Goal: Transaction & Acquisition: Subscribe to service/newsletter

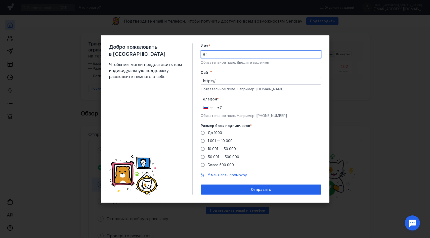
type input "R"
type input "[PERSON_NAME]"
click at [165, 94] on div "Добро пожаловать в Sendsay Чтобы мы могли предоставить вам индивидуальную подде…" at bounding box center [151, 118] width 84 height 151
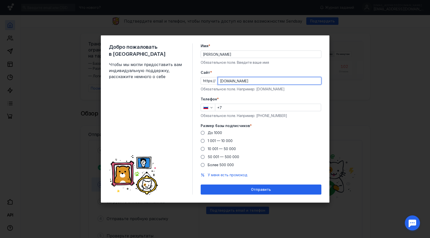
type input "[DOMAIN_NAME]"
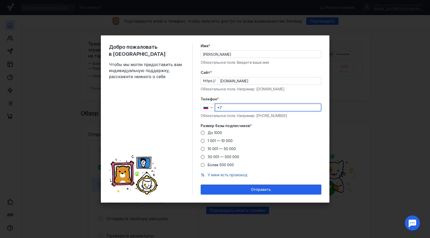
click at [226, 108] on input "+7" at bounding box center [268, 107] width 106 height 7
type input "[PHONE_NUMBER]"
click at [203, 132] on span at bounding box center [203, 133] width 4 height 4
click at [0, 0] on input "До 1000" at bounding box center [0, 0] width 0 height 0
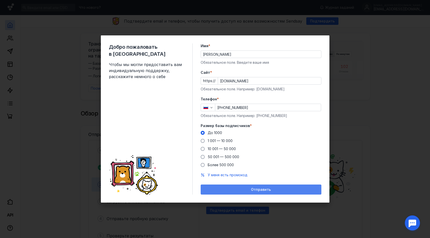
click at [269, 190] on span "Отправить" at bounding box center [261, 190] width 20 height 4
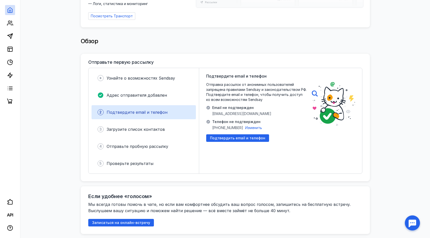
scroll to position [73, 0]
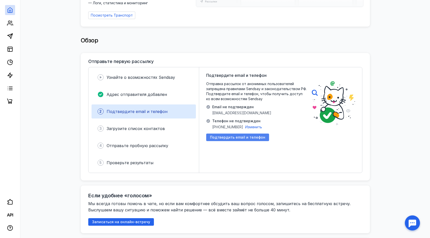
click at [225, 135] on span "Подтвердить email и телефон" at bounding box center [237, 137] width 55 height 4
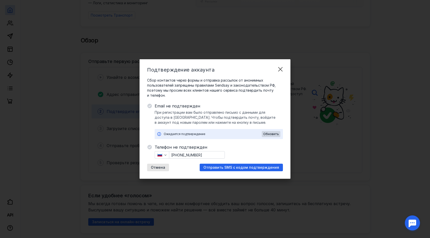
click at [200, 134] on div "Ожидается подтверждение" at bounding box center [213, 134] width 98 height 5
click at [237, 167] on span "Отправить SMS с кодом подтверждения" at bounding box center [241, 168] width 76 height 4
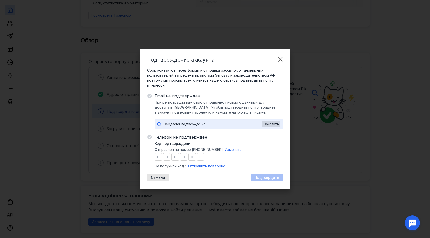
type input "1"
type input "9"
type input "6"
type input "5"
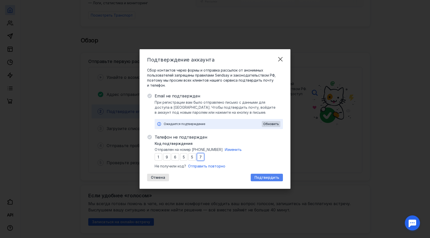
type input "7"
click at [266, 178] on span "Подтвердить" at bounding box center [266, 178] width 25 height 4
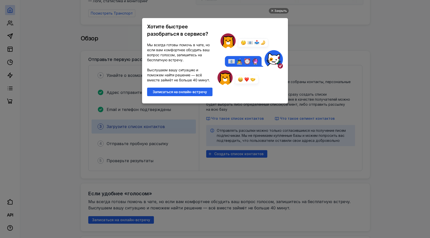
scroll to position [0, 0]
click at [279, 11] on div "Закрыть" at bounding box center [280, 11] width 13 height 6
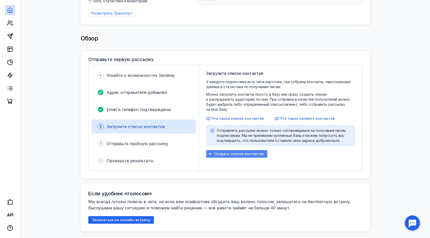
click at [243, 152] on span "Создать список контактов" at bounding box center [238, 154] width 49 height 4
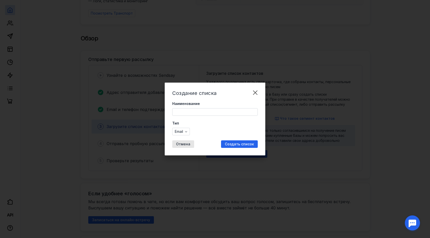
click at [186, 109] on input "Наименование" at bounding box center [214, 112] width 85 height 7
type input "27/9"
click at [234, 143] on span "Создать список" at bounding box center [239, 144] width 29 height 4
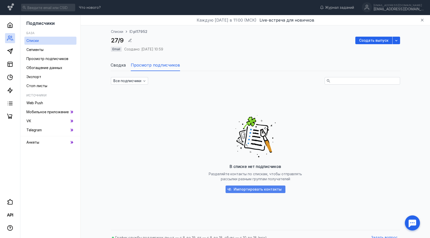
click at [262, 190] on span "Импортировать контакты" at bounding box center [258, 190] width 48 height 4
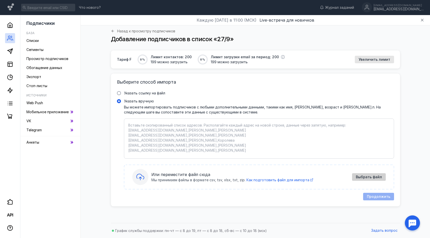
click at [369, 177] on span "Выбрать файл" at bounding box center [369, 177] width 26 height 4
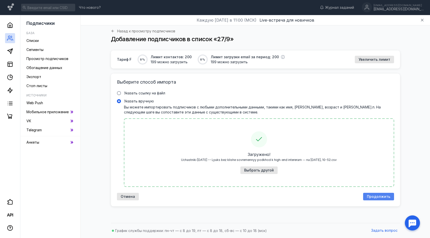
click at [377, 195] on span "Продолжить" at bounding box center [378, 197] width 23 height 4
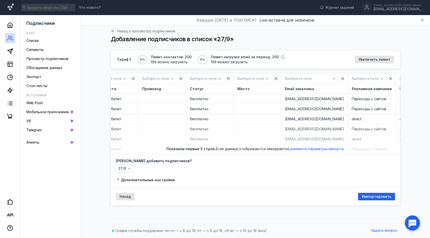
scroll to position [0, 758]
click at [395, 153] on div "Выберите поле Источник трафика [DOMAIN_NAME] [DOMAIN_NAME] direct [DOMAIN_NAME]…" at bounding box center [419, 114] width 48 height 80
click at [407, 155] on div "Тариф F 0 % Лимит контактов: 200 199 можно загрузить 0 % Лимит загрузки email з…" at bounding box center [255, 136] width 339 height 170
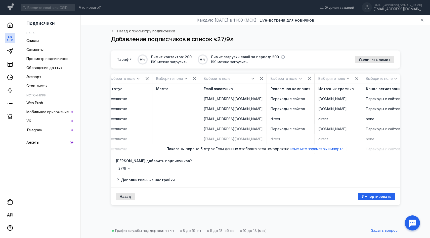
scroll to position [0, 0]
click at [378, 198] on span "Импортировать" at bounding box center [376, 197] width 29 height 4
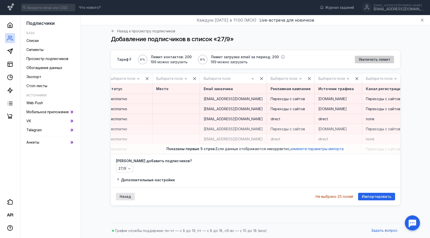
click at [369, 58] on span "Увеличить лимит" at bounding box center [374, 60] width 32 height 4
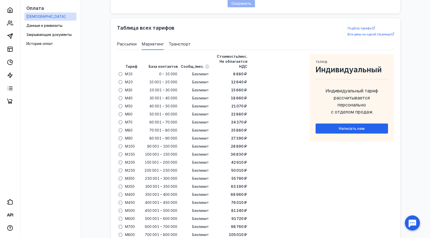
scroll to position [302, 0]
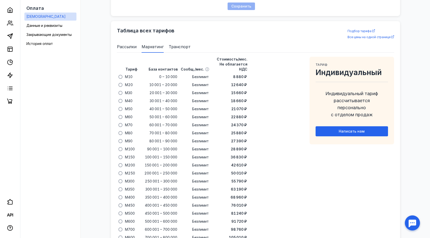
click at [130, 47] on span "Рассылки" at bounding box center [127, 47] width 20 height 6
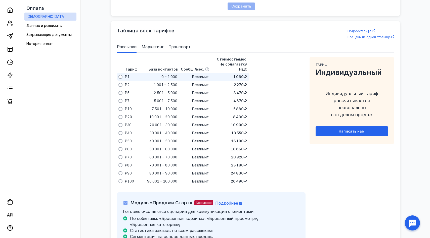
click at [120, 75] on span at bounding box center [120, 77] width 4 height 4
click at [0, 0] on input "radio" at bounding box center [0, 0] width 0 height 0
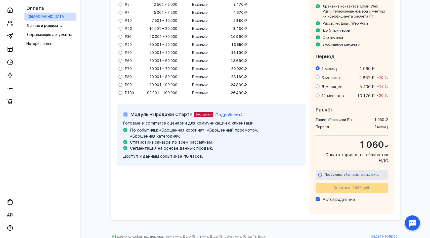
scroll to position [390, 0]
click at [317, 198] on icon at bounding box center [318, 200] width 4 height 4
click at [317, 197] on input "Автопродление" at bounding box center [316, 198] width 3 height 3
checkbox input "false"
click at [355, 173] on span "заполните реквизиты" at bounding box center [362, 175] width 31 height 4
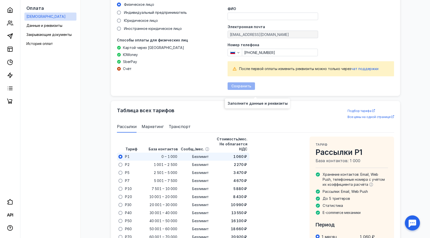
scroll to position [190, 0]
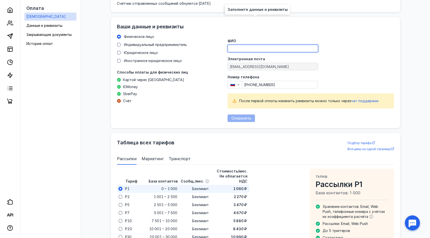
click at [238, 48] on input "ФИО" at bounding box center [273, 48] width 90 height 7
type input "[PERSON_NAME]"
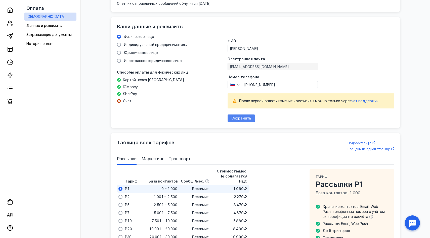
click at [244, 117] on span "Сохранить" at bounding box center [241, 118] width 20 height 4
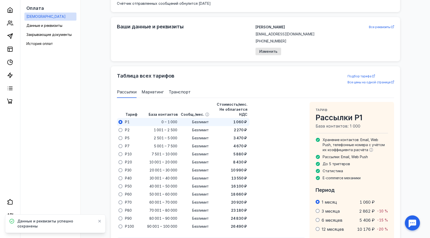
checkbox input "true"
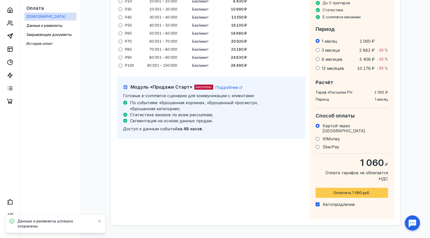
scroll to position [351, 0]
click at [355, 191] on span "Оплатить 1 060 руб." at bounding box center [351, 193] width 37 height 4
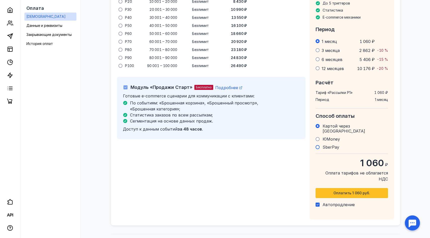
click at [318, 145] on span at bounding box center [317, 147] width 4 height 4
click at [0, 0] on input "SberPay" at bounding box center [0, 0] width 0 height 0
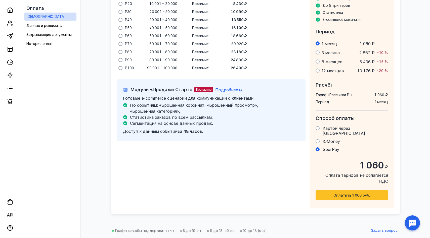
scroll to position [338, 0]
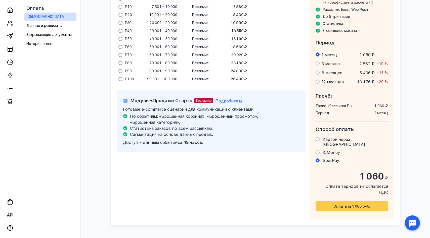
click at [356, 205] on span "Оплатить 1 060 руб." at bounding box center [351, 207] width 37 height 4
